Goal: Task Accomplishment & Management: Manage account settings

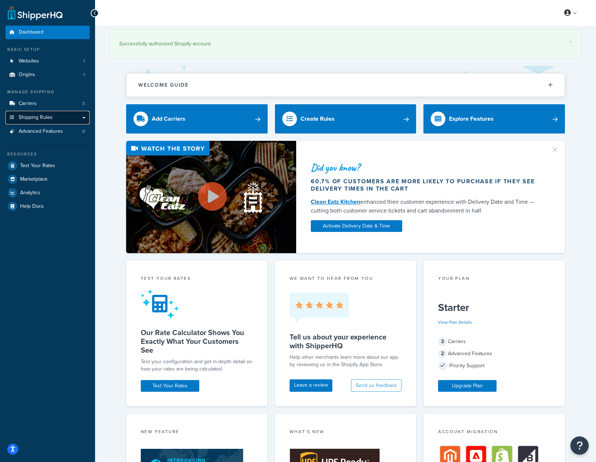
click at [69, 118] on link "Shipping Rules" at bounding box center [47, 118] width 84 height 14
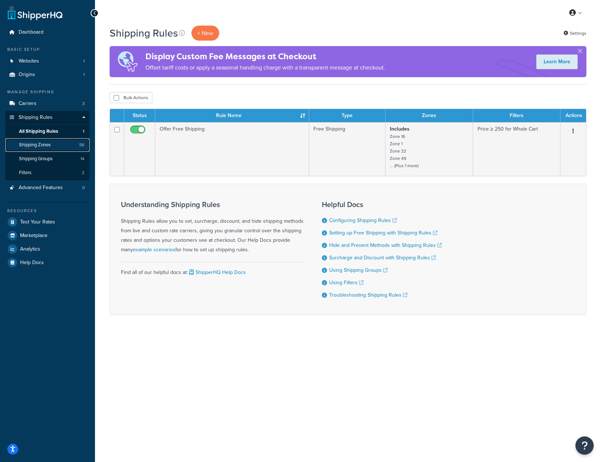
click at [61, 149] on link "Shipping Zones 56" at bounding box center [47, 145] width 84 height 14
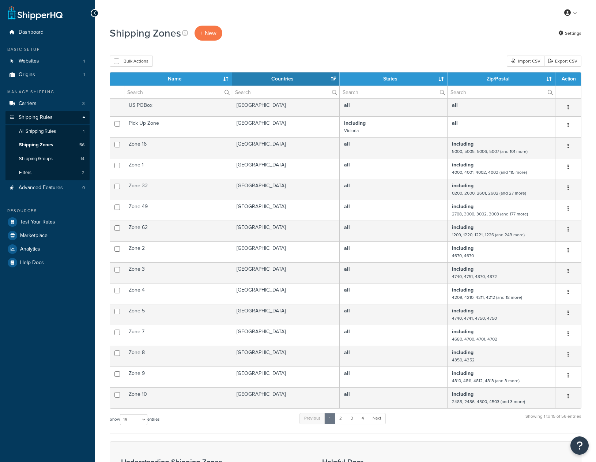
select select "15"
click at [62, 129] on link "All Shipping Rules 1" at bounding box center [47, 132] width 84 height 14
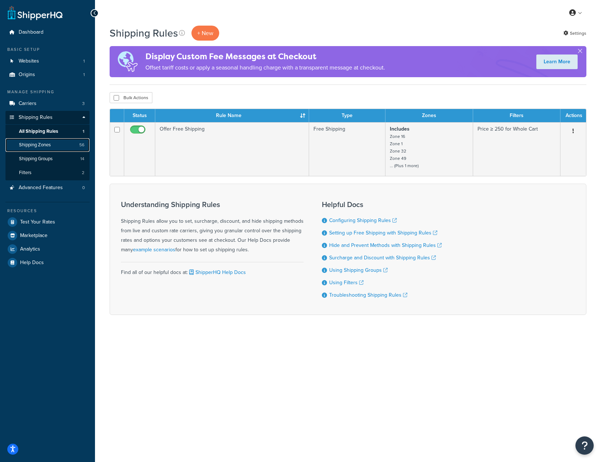
click at [68, 145] on link "Shipping Zones 56" at bounding box center [47, 145] width 84 height 14
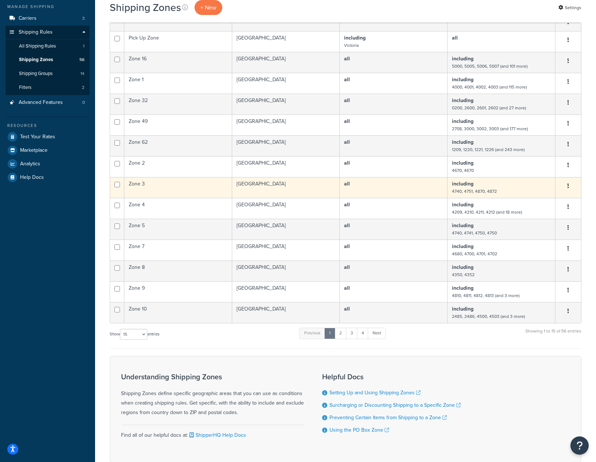
scroll to position [73, 0]
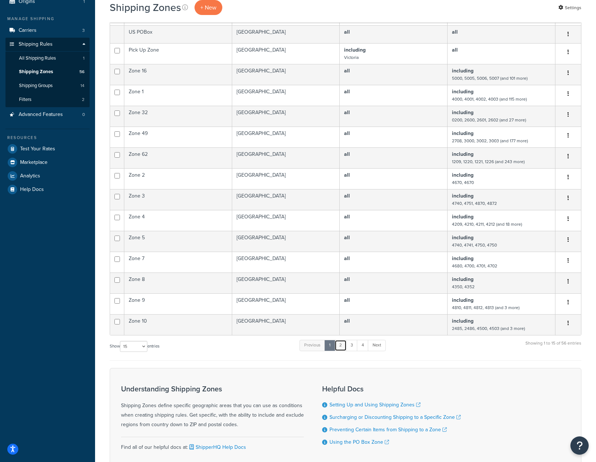
click at [343, 347] on link "2" at bounding box center [340, 344] width 12 height 11
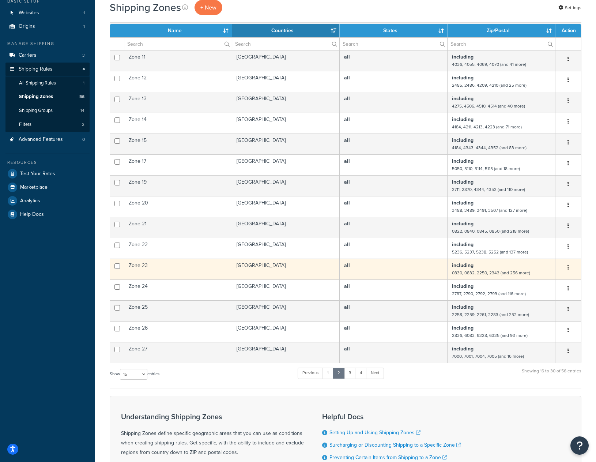
scroll to position [37, 0]
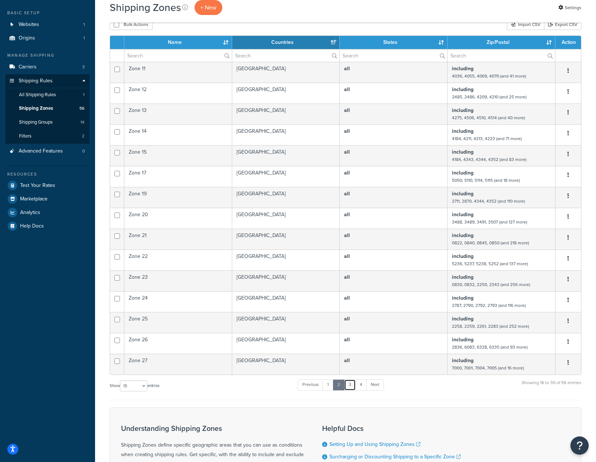
click at [352, 386] on link "3" at bounding box center [350, 384] width 12 height 11
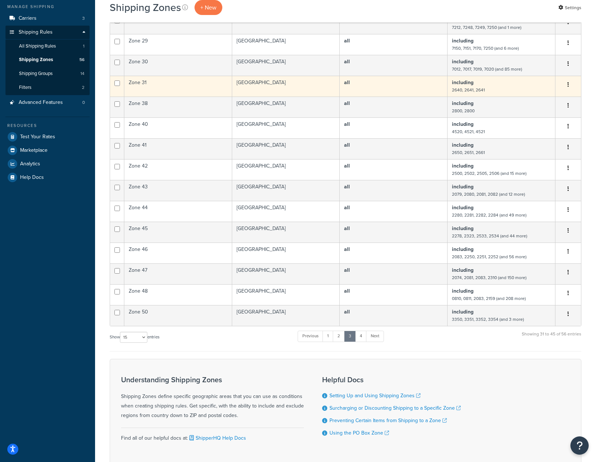
scroll to position [73, 0]
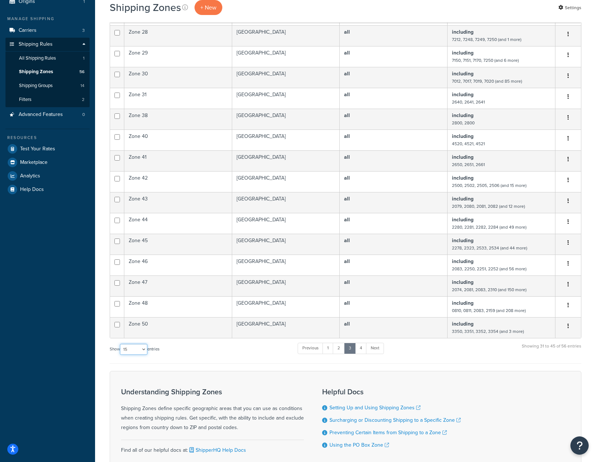
click at [144, 353] on select "10 15 25 50 100" at bounding box center [133, 348] width 27 height 11
select select "100"
click at [121, 354] on select "10 15 25 50 100" at bounding box center [133, 348] width 27 height 11
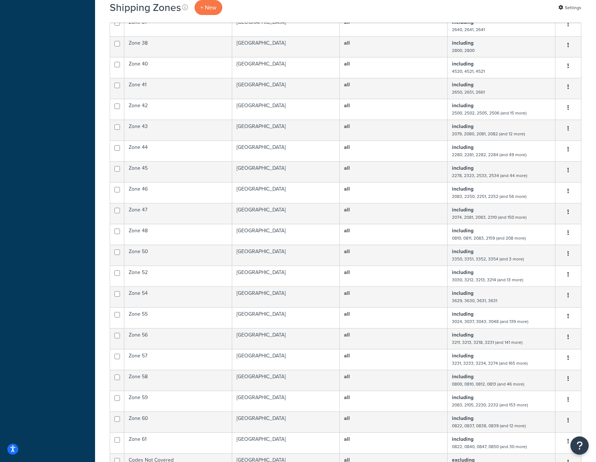
scroll to position [840, 0]
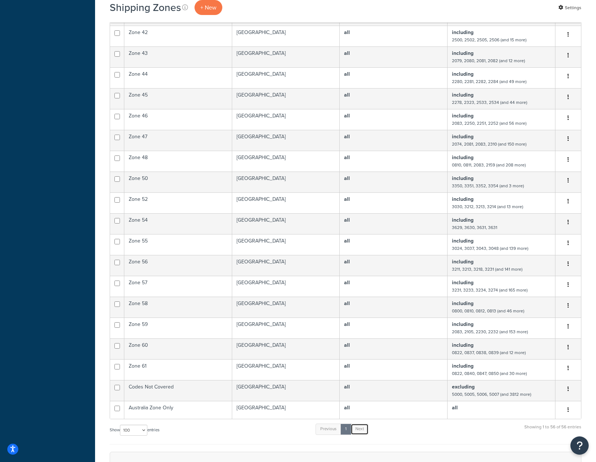
click at [363, 432] on link "Next" at bounding box center [359, 428] width 18 height 11
click at [363, 431] on link "Next" at bounding box center [359, 428] width 18 height 11
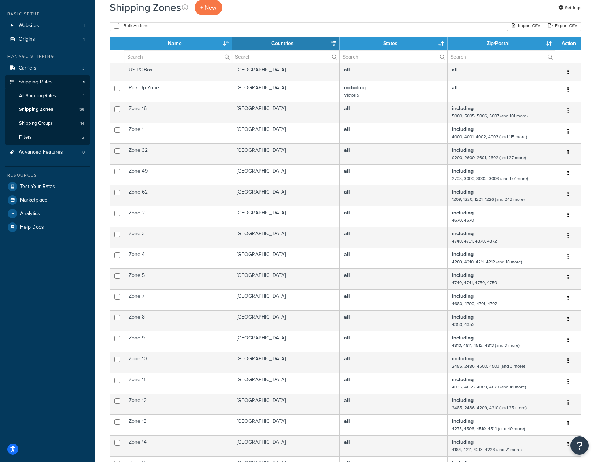
scroll to position [0, 0]
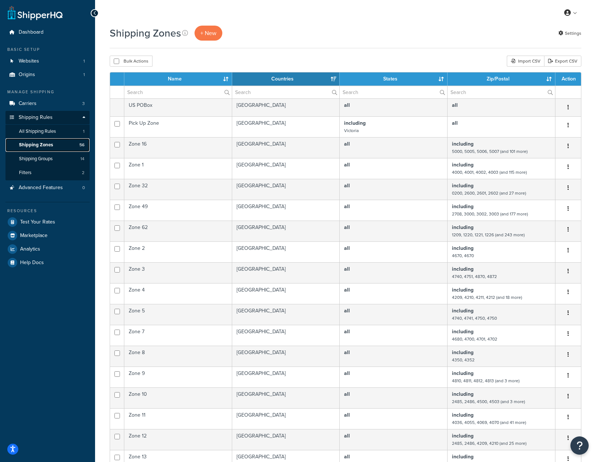
click at [48, 144] on span "Shipping Zones" at bounding box center [36, 145] width 34 height 6
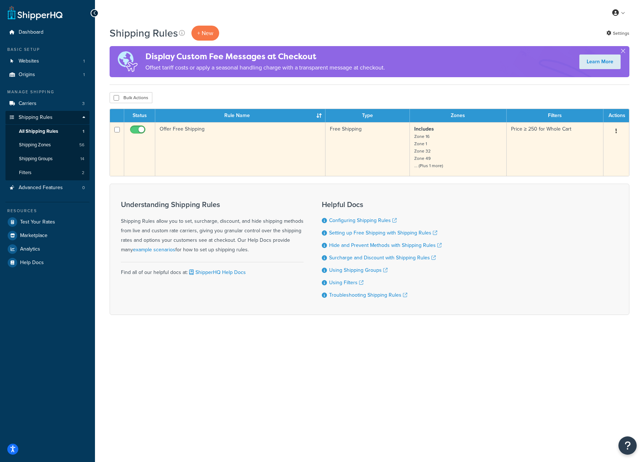
click at [479, 158] on p "Includes Zone 16 Zone 1 Zone 32 Zone 49 ... (Plus 1 more)" at bounding box center [458, 147] width 88 height 44
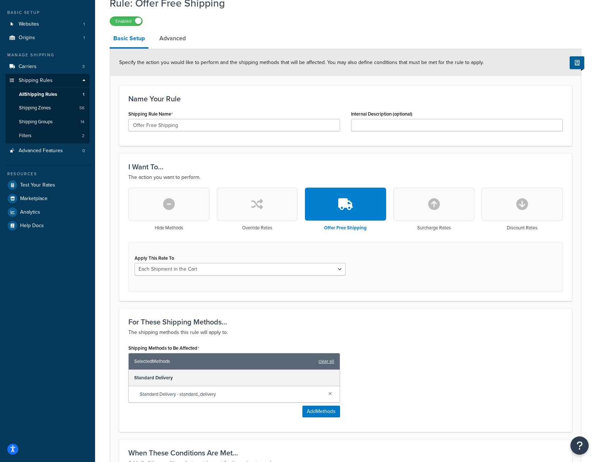
scroll to position [37, 0]
click at [48, 105] on span "Shipping Zones" at bounding box center [35, 108] width 32 height 6
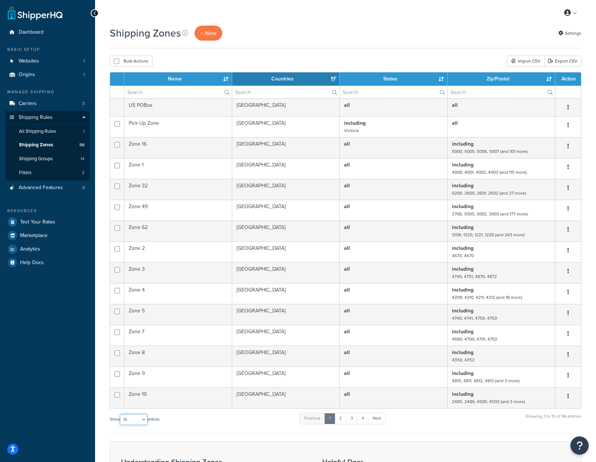
click at [144, 420] on select "10 15 25 50 100" at bounding box center [133, 419] width 27 height 11
select select "100"
click at [121, 425] on select "10 15 25 50 100" at bounding box center [133, 419] width 27 height 11
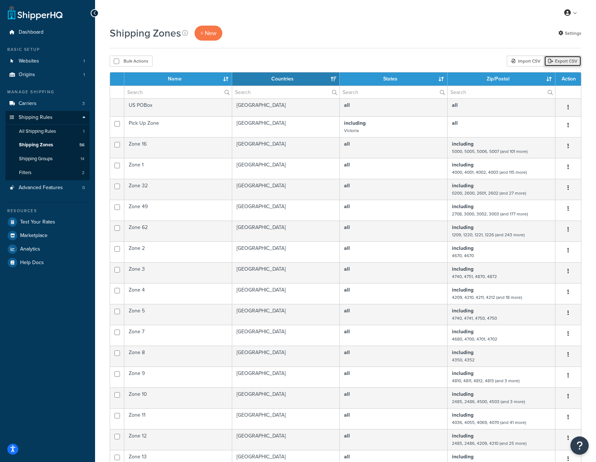
click at [575, 62] on link "Export CSV" at bounding box center [562, 61] width 37 height 11
click at [339, 30] on div "Shipping Zones + New Settings" at bounding box center [345, 33] width 471 height 15
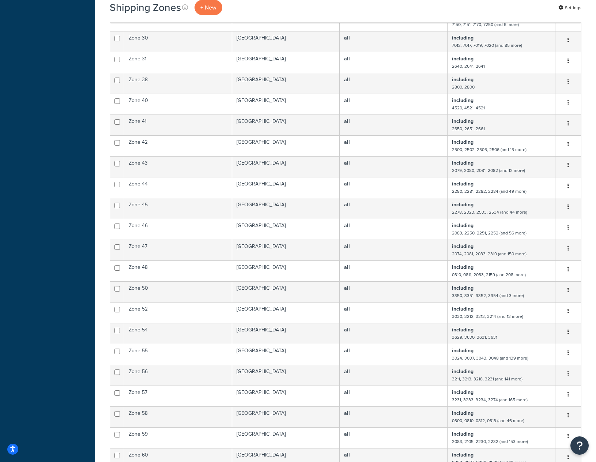
scroll to position [767, 0]
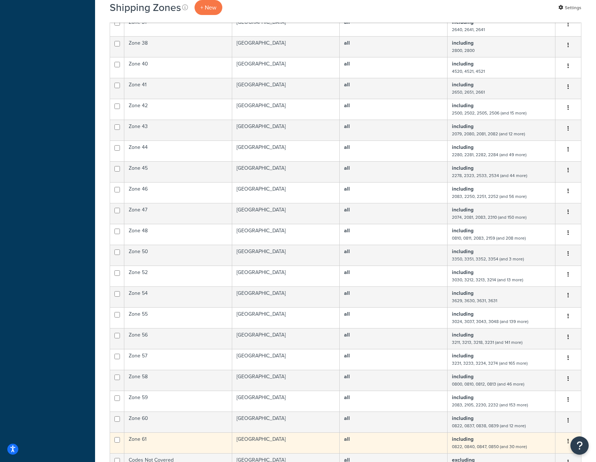
click at [528, 443] on td "including 0822, 0840, 0847, 0850 (and 30 more)" at bounding box center [501, 442] width 108 height 21
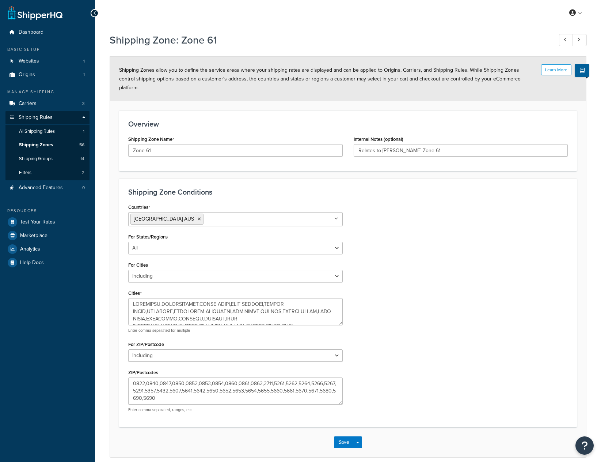
select select "including"
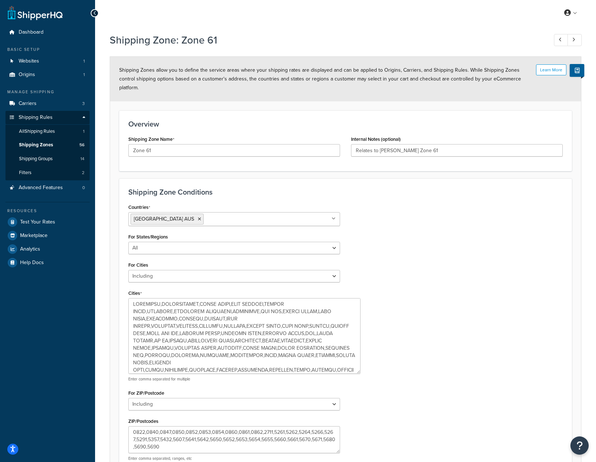
drag, startPoint x: 339, startPoint y: 323, endPoint x: 360, endPoint y: 372, distance: 52.7
click at [360, 372] on textarea "Cities" at bounding box center [244, 336] width 232 height 76
click at [92, 13] on div at bounding box center [95, 13] width 8 height 8
click at [94, 14] on icon at bounding box center [94, 13] width 3 height 5
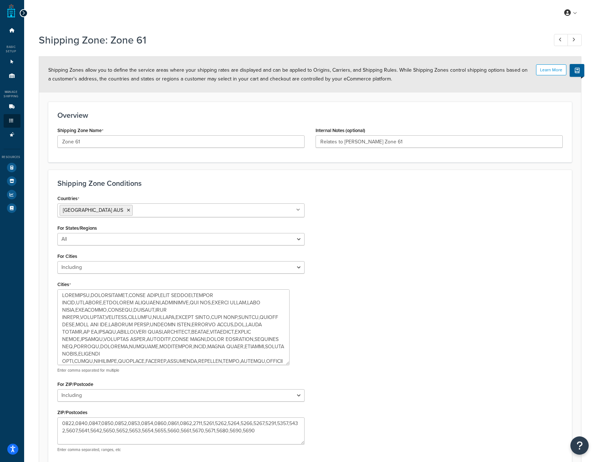
click at [24, 14] on icon at bounding box center [23, 13] width 3 height 5
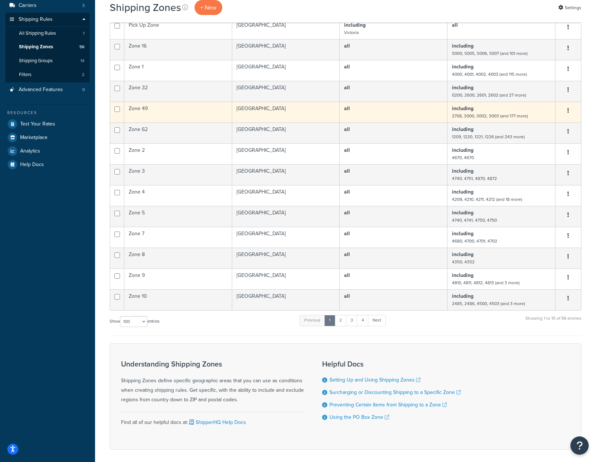
scroll to position [110, 0]
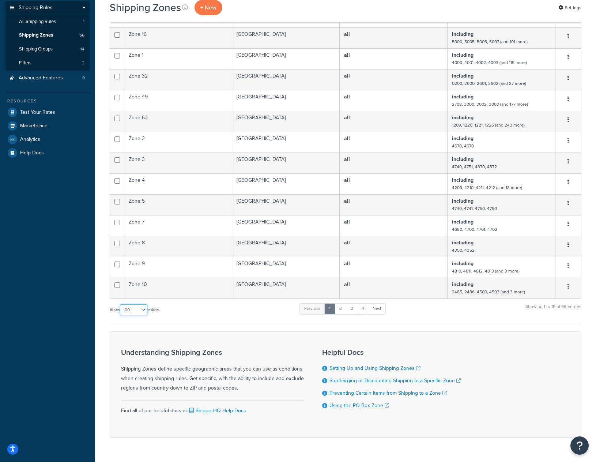
click at [145, 312] on select "10 15 25 50 100" at bounding box center [133, 309] width 27 height 11
select select "25"
click at [121, 315] on select "10 15 25 50 100" at bounding box center [133, 309] width 27 height 11
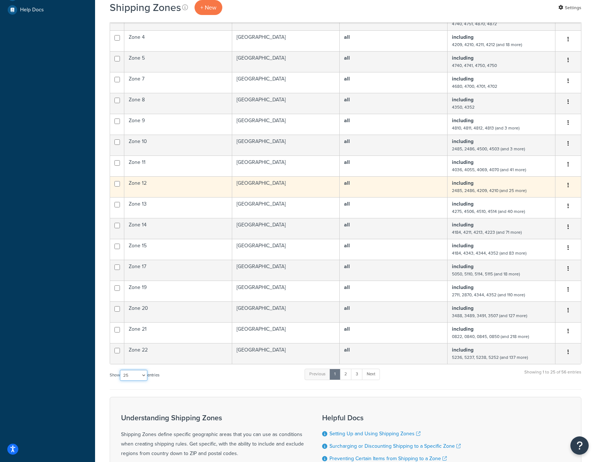
scroll to position [256, 0]
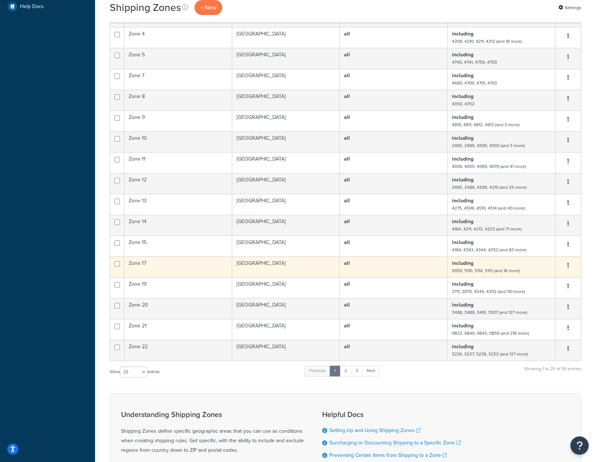
click at [136, 263] on td "Zone 17" at bounding box center [178, 266] width 108 height 21
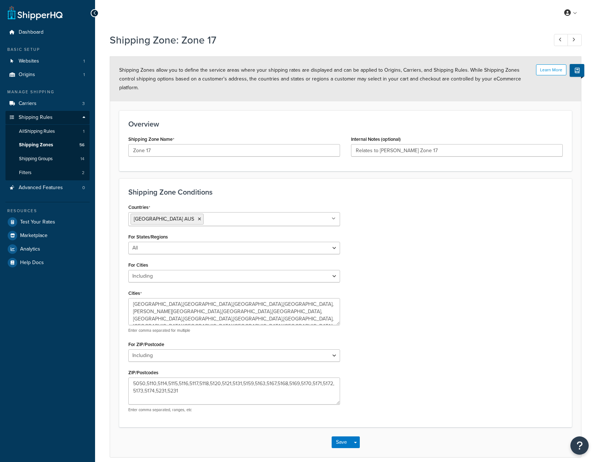
select select "including"
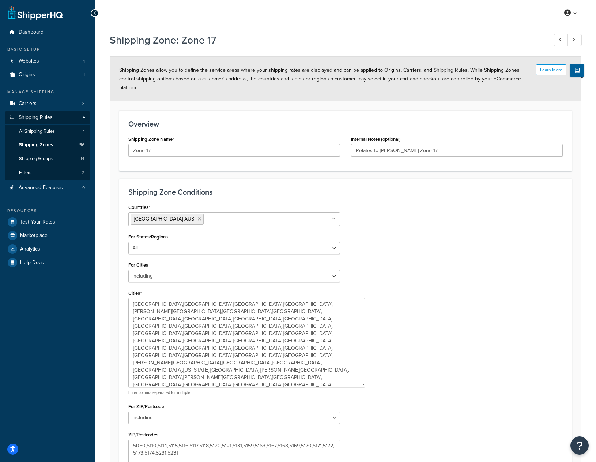
drag, startPoint x: 336, startPoint y: 323, endPoint x: 361, endPoint y: 385, distance: 66.9
click at [361, 385] on textarea "BELLEVUE HEIGHTS,EDEN HILLS,ST KILDA,WATERLOO CORNER,GOULD CREEK,HUMBUG SCRUB,O…" at bounding box center [246, 342] width 236 height 89
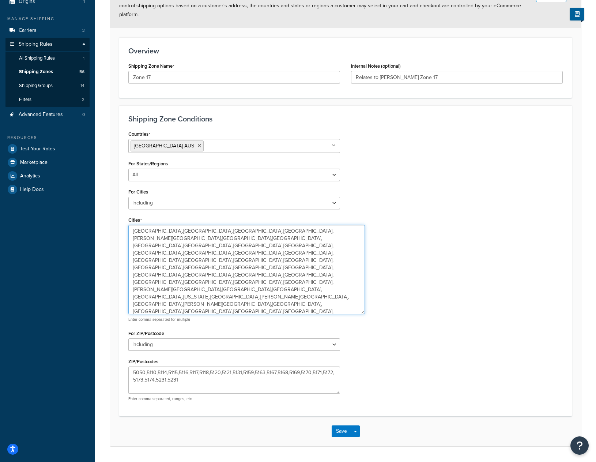
scroll to position [4, 0]
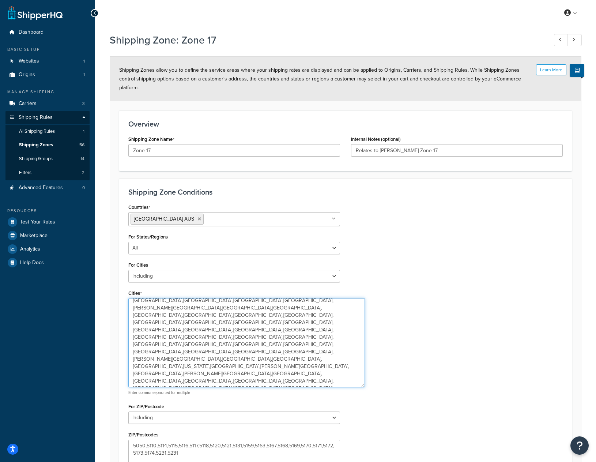
scroll to position [2, 0]
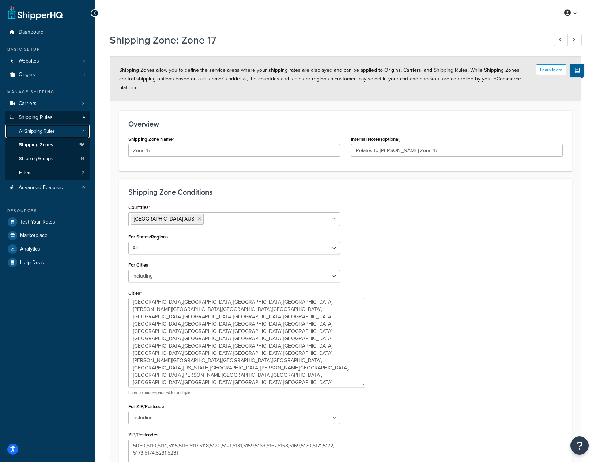
click at [27, 130] on span "All Shipping Rules" at bounding box center [37, 131] width 36 height 6
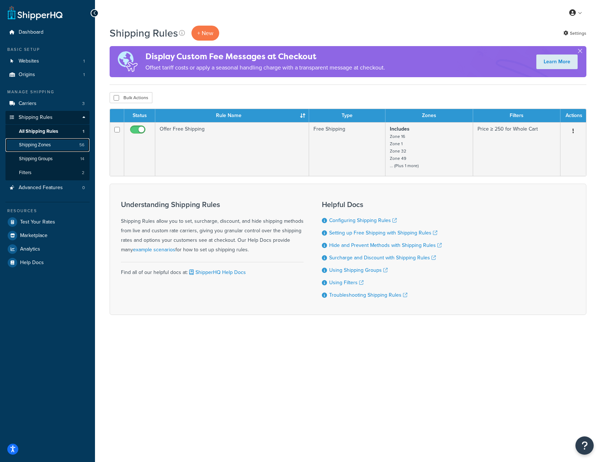
click at [61, 142] on link "Shipping Zones 56" at bounding box center [47, 145] width 84 height 14
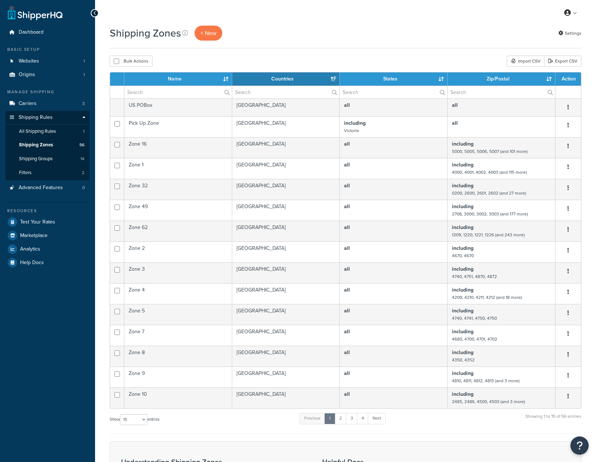
select select "15"
click at [341, 419] on link "2" at bounding box center [340, 418] width 12 height 11
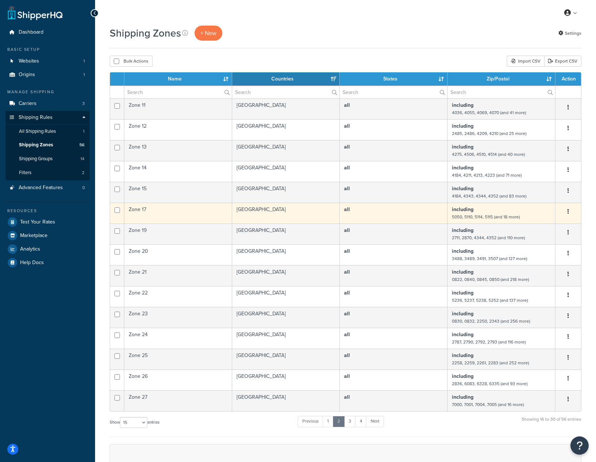
click at [133, 207] on td "Zone 17" at bounding box center [178, 212] width 108 height 21
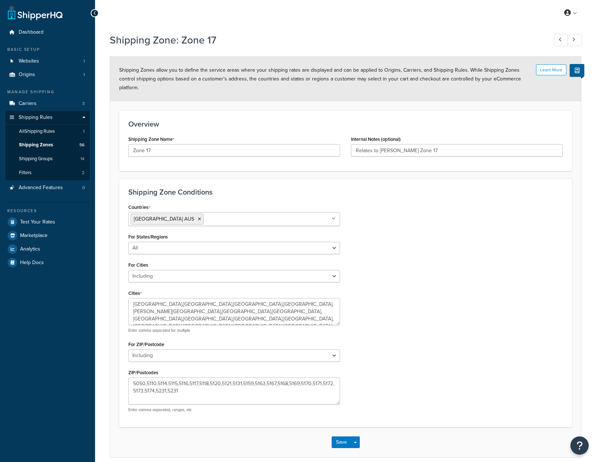
select select "including"
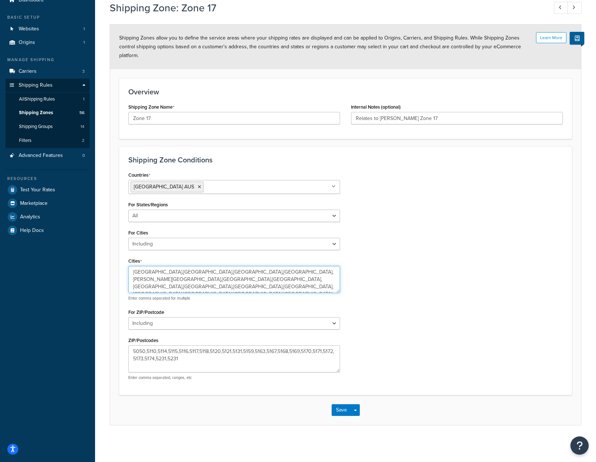
click at [336, 292] on textarea "BELLEVUE HEIGHTS,EDEN HILLS,ST KILDA,WATERLOO CORNER,GOULD CREEK,HUMBUG SCRUB,O…" at bounding box center [234, 279] width 212 height 27
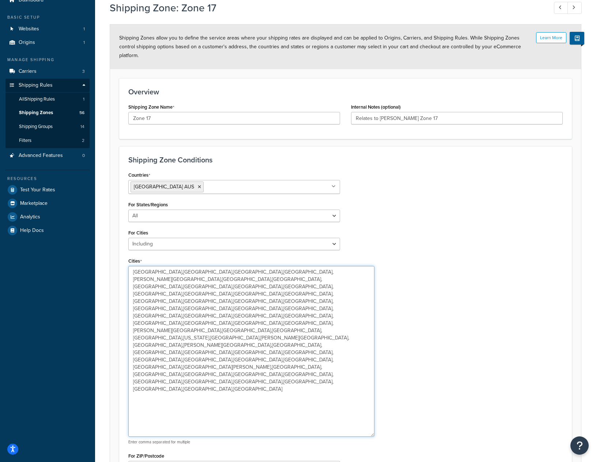
drag, startPoint x: 336, startPoint y: 291, endPoint x: 370, endPoint y: 434, distance: 147.7
click at [370, 434] on textarea "BELLEVUE HEIGHTS,EDEN HILLS,ST KILDA,WATERLOO CORNER,GOULD CREEK,HUMBUG SCRUB,O…" at bounding box center [251, 351] width 246 height 171
drag, startPoint x: 310, startPoint y: 345, endPoint x: 115, endPoint y: 267, distance: 210.0
click at [115, 267] on form "Learn More Shipping Zones allow you to define the service areas where your ship…" at bounding box center [345, 296] width 471 height 544
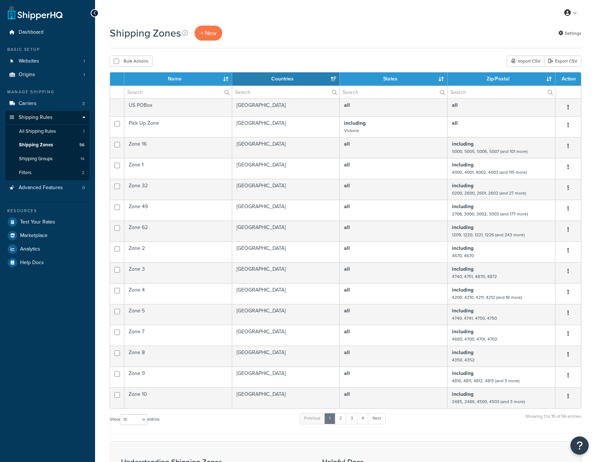
select select "15"
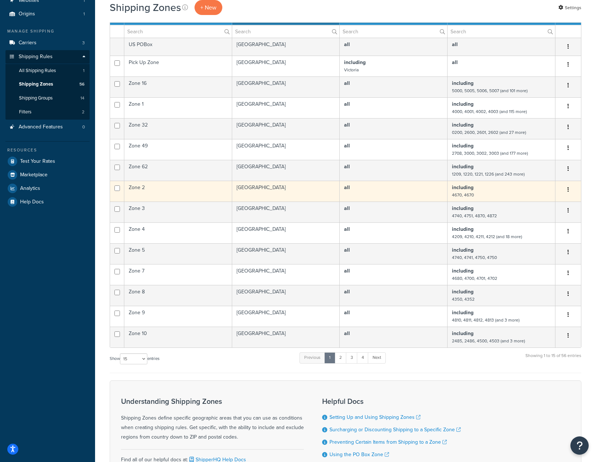
scroll to position [37, 0]
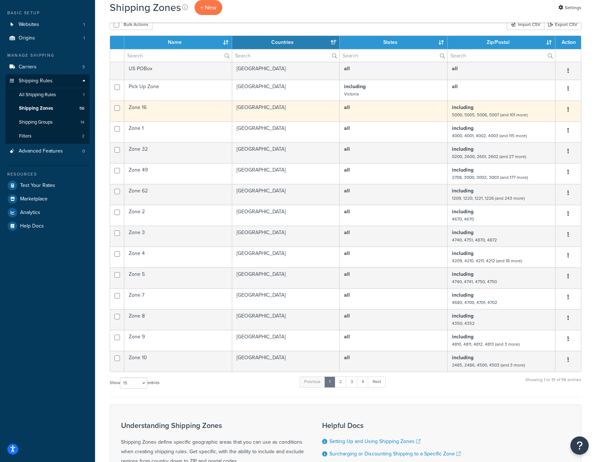
click at [172, 115] on td "Zone 16" at bounding box center [178, 110] width 108 height 21
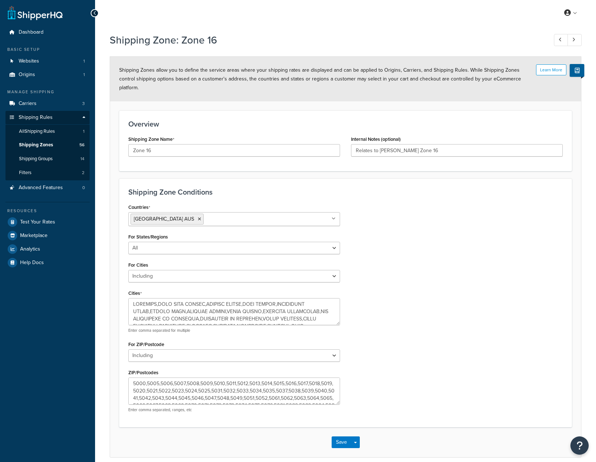
select select "including"
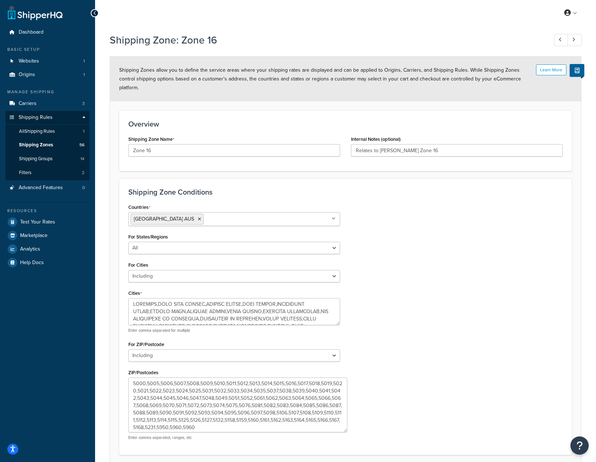
drag, startPoint x: 338, startPoint y: 402, endPoint x: 345, endPoint y: 429, distance: 28.8
click at [345, 429] on textarea "5000,5005,5006,5007,5008,5009,5010,5011,5012,5013,5014,5015,5016,5017,5018,5019…" at bounding box center [237, 404] width 219 height 55
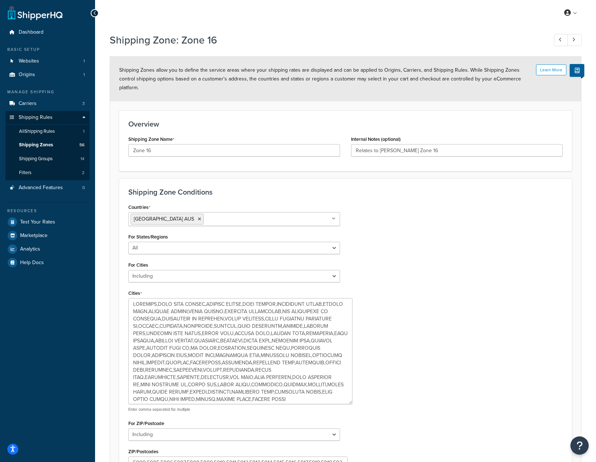
drag, startPoint x: 339, startPoint y: 324, endPoint x: 352, endPoint y: 403, distance: 79.9
click at [352, 403] on textarea "Cities" at bounding box center [240, 351] width 224 height 106
click at [53, 129] on span "All Shipping Rules" at bounding box center [37, 131] width 36 height 6
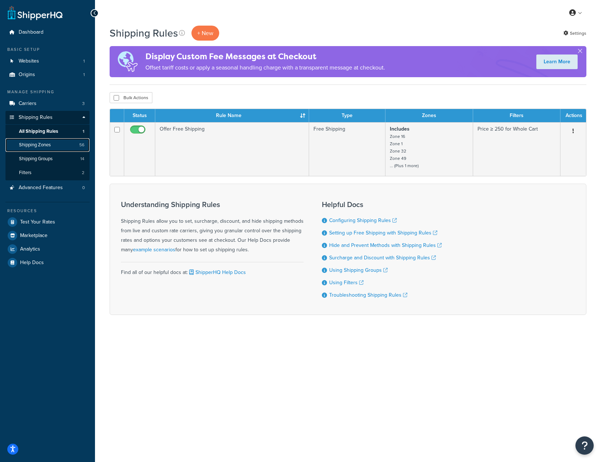
click at [60, 140] on link "Shipping Zones 56" at bounding box center [47, 145] width 84 height 14
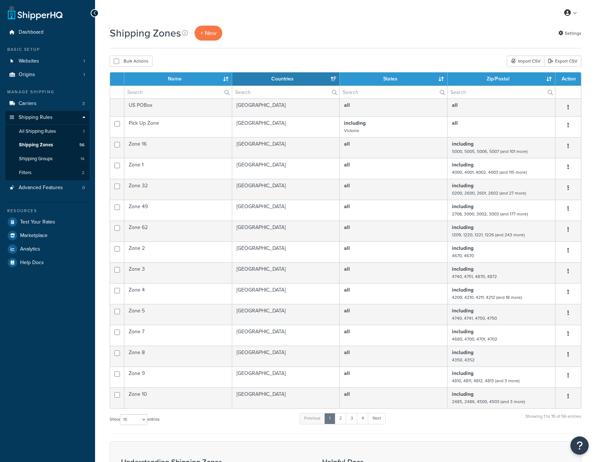
select select "15"
